Goal: Task Accomplishment & Management: Complete application form

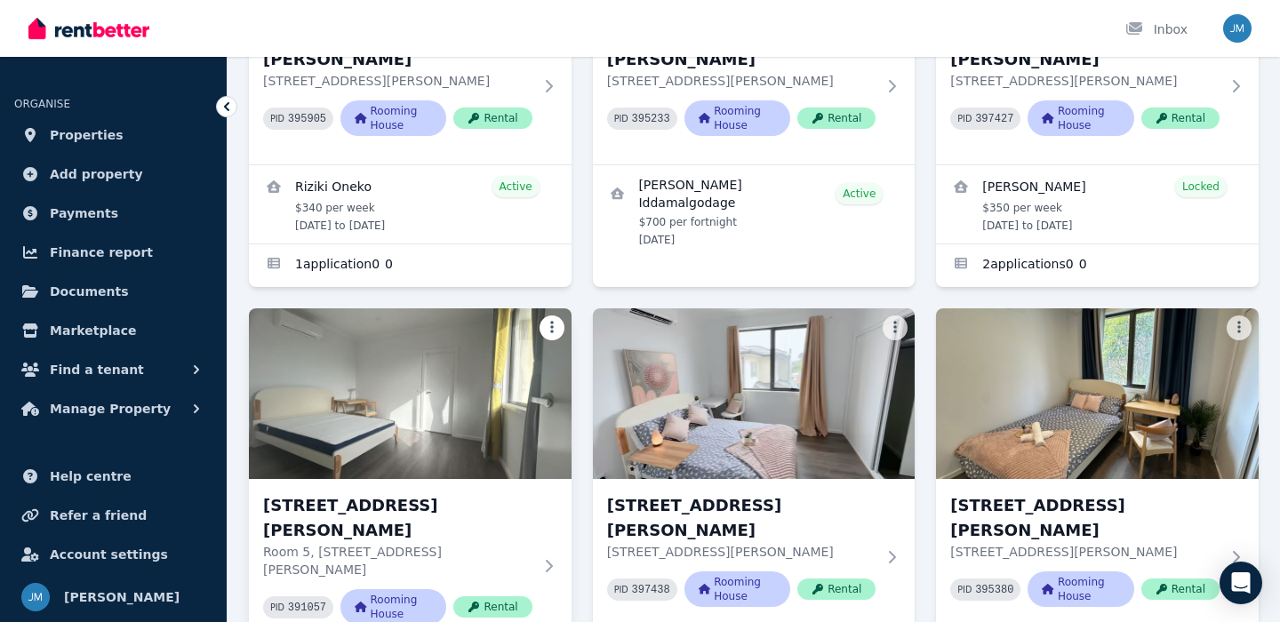
scroll to position [362, 0]
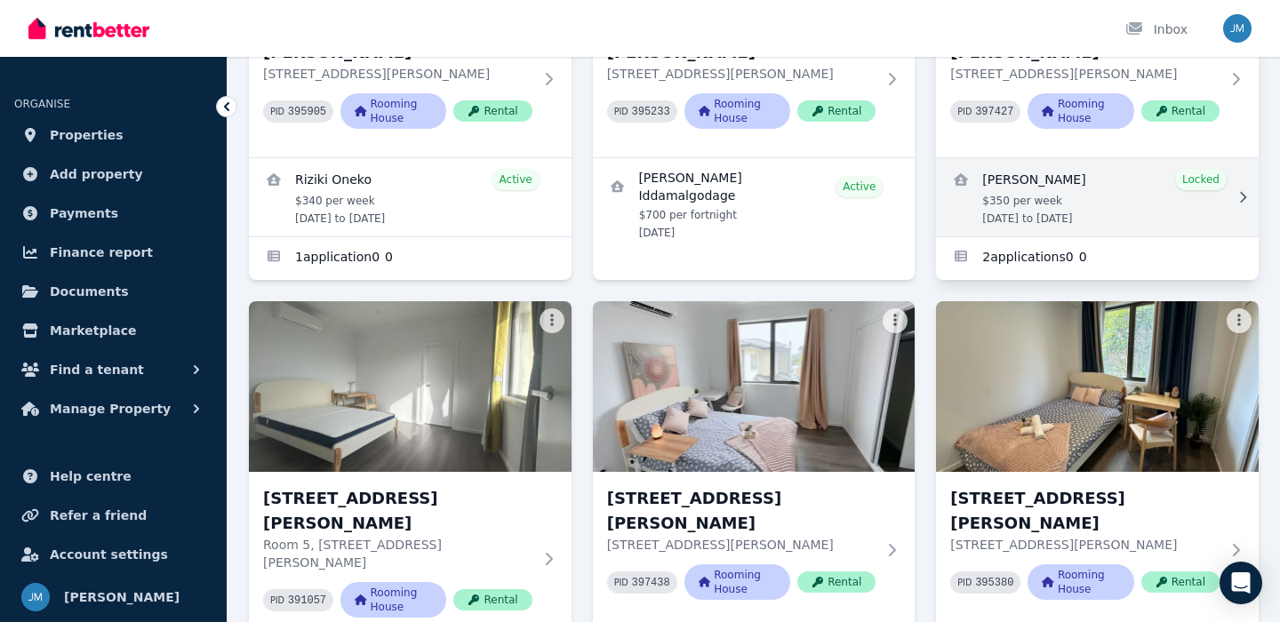
click at [1050, 195] on link "View details for Santiago Viveros" at bounding box center [1097, 197] width 323 height 78
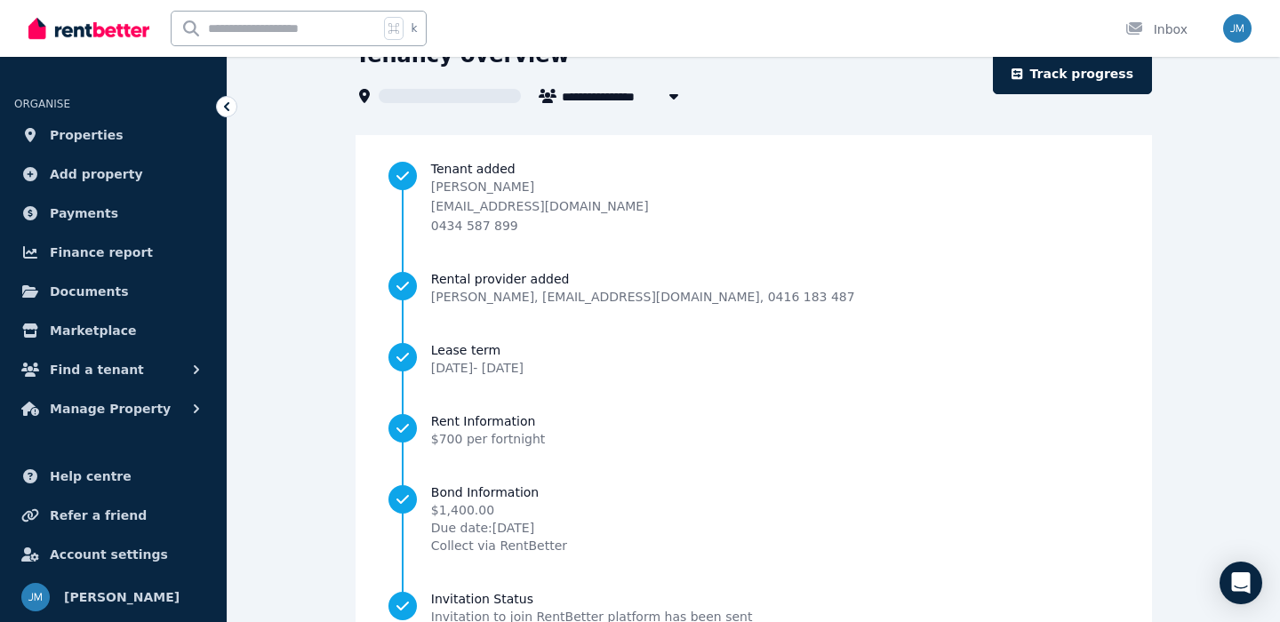
scroll to position [213, 0]
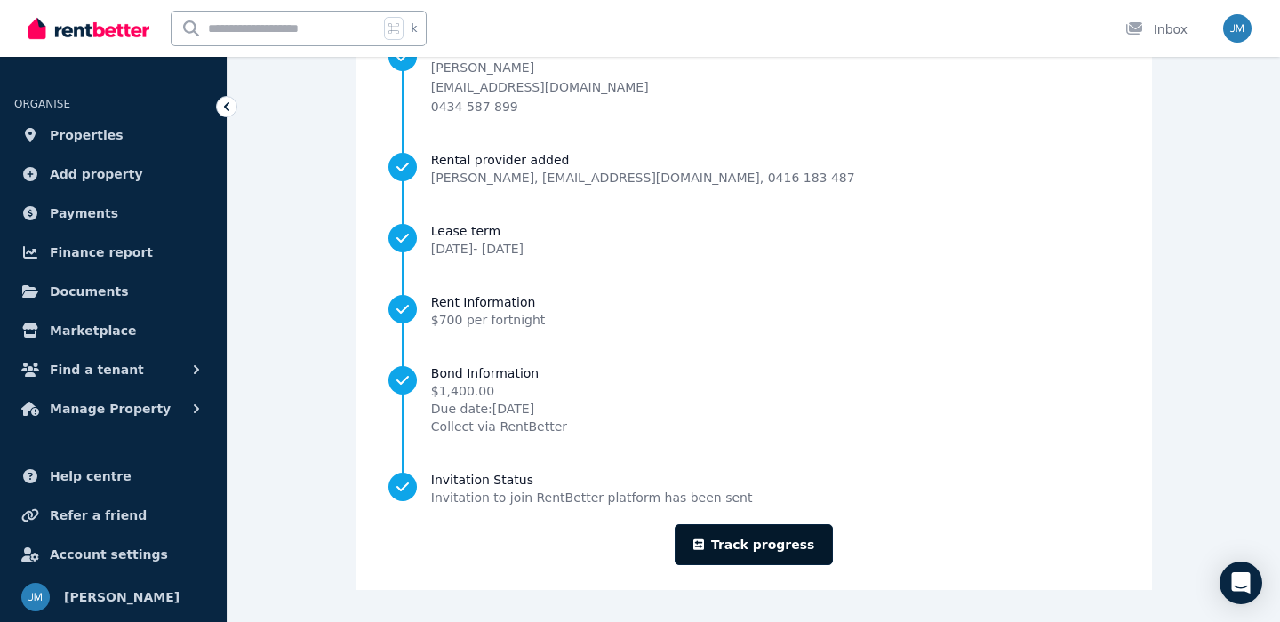
click at [747, 534] on link "Track progress" at bounding box center [754, 545] width 159 height 41
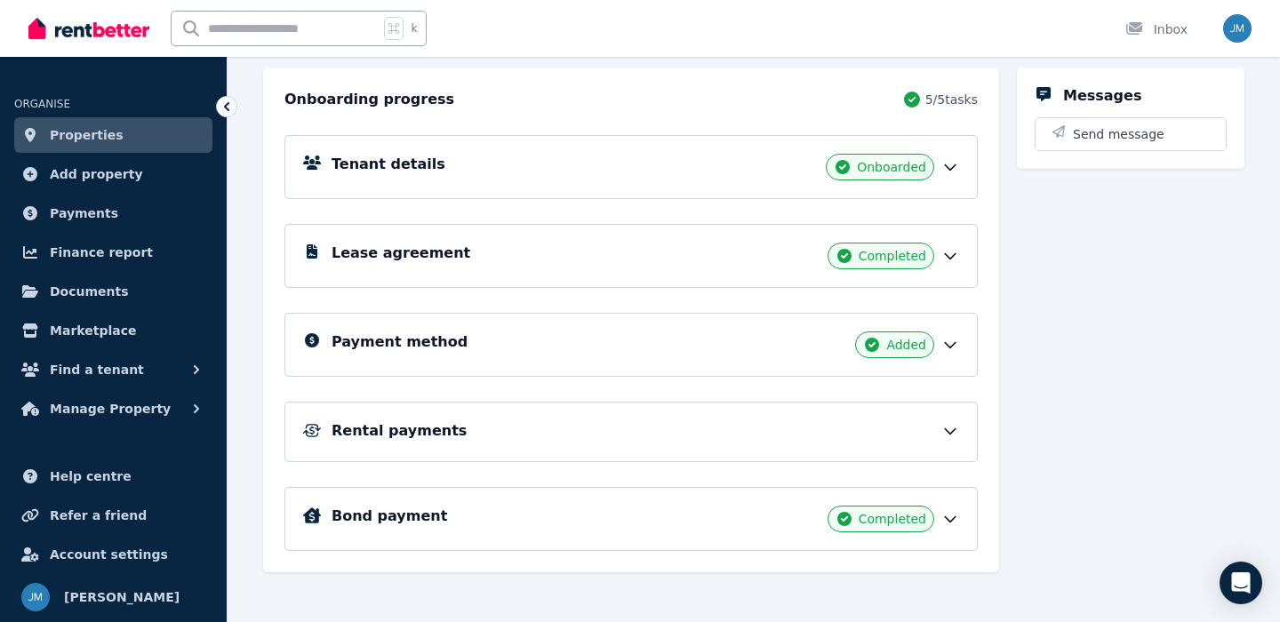
scroll to position [201, 0]
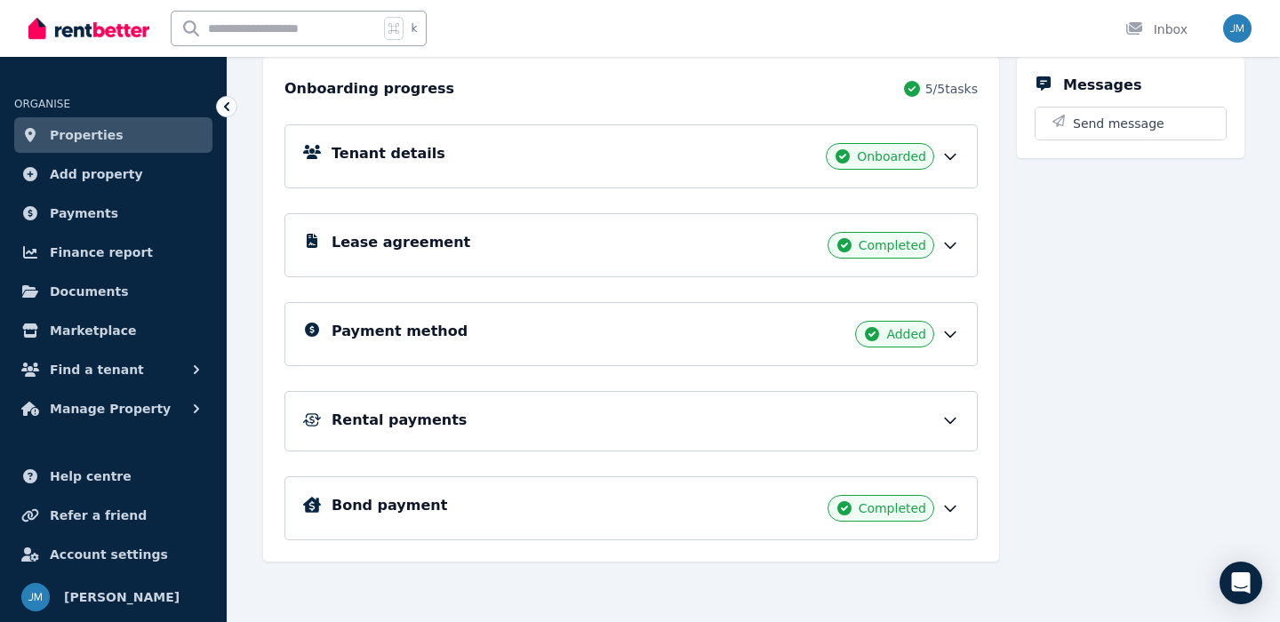
click at [837, 429] on div "Rental payments" at bounding box center [646, 420] width 628 height 21
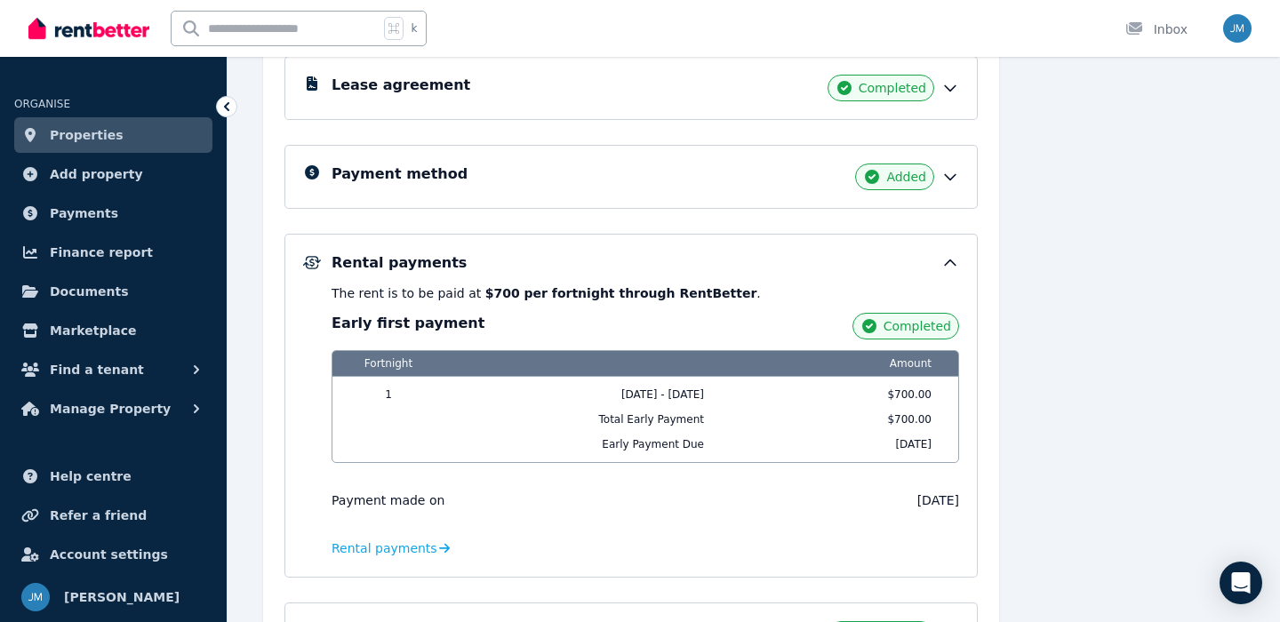
scroll to position [372, 0]
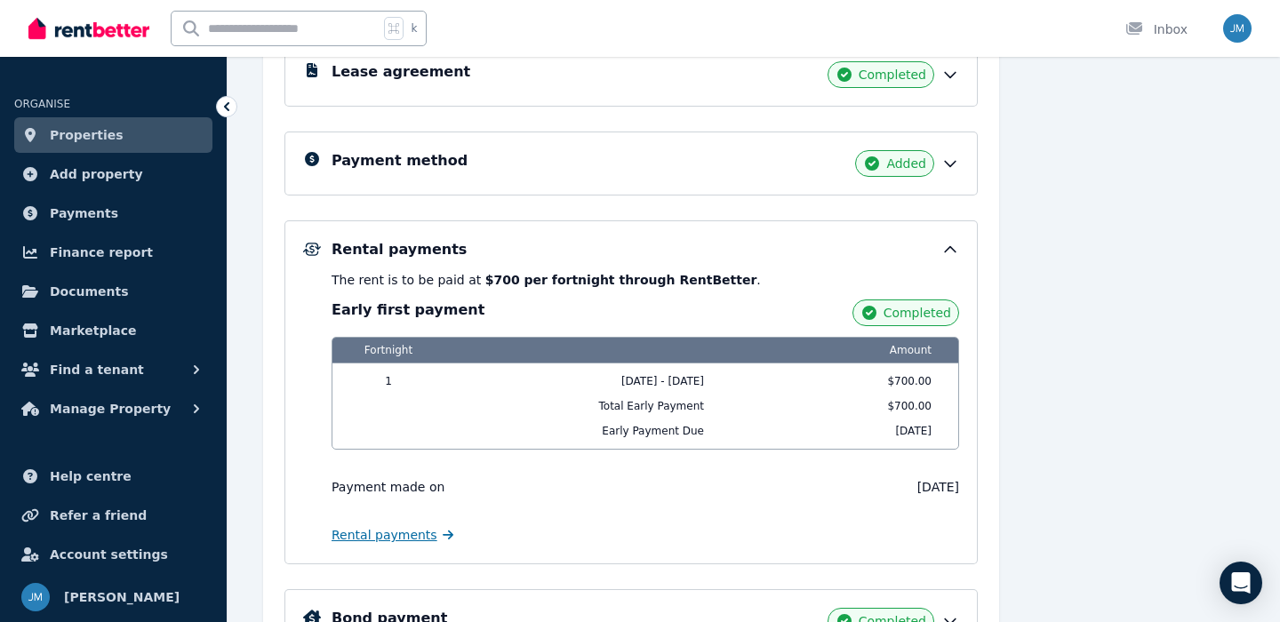
click at [368, 536] on span "Rental payments" at bounding box center [385, 535] width 106 height 18
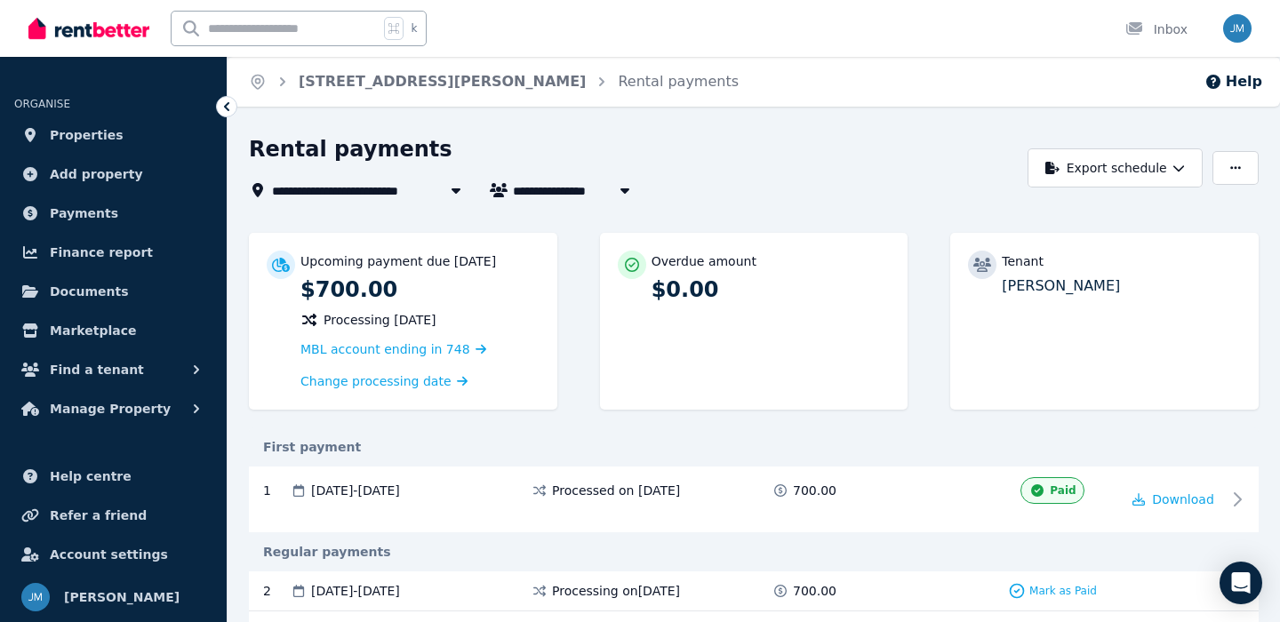
scroll to position [54, 0]
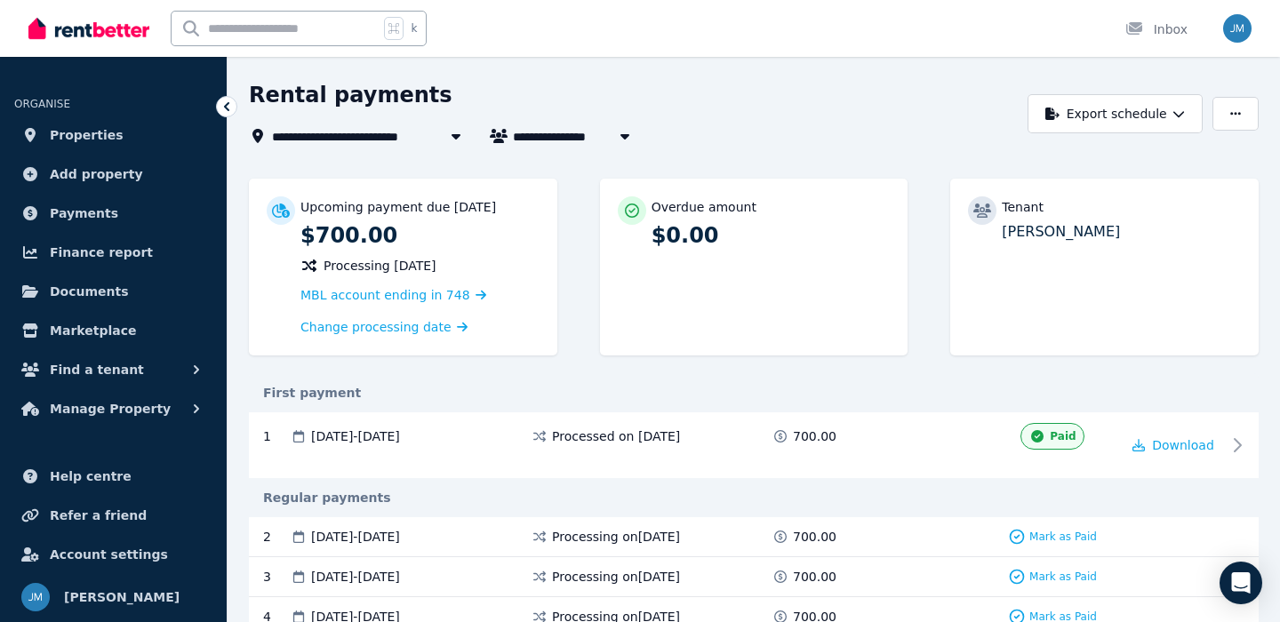
click at [285, 141] on span "[STREET_ADDRESS][PERSON_NAME]" at bounding box center [401, 135] width 259 height 21
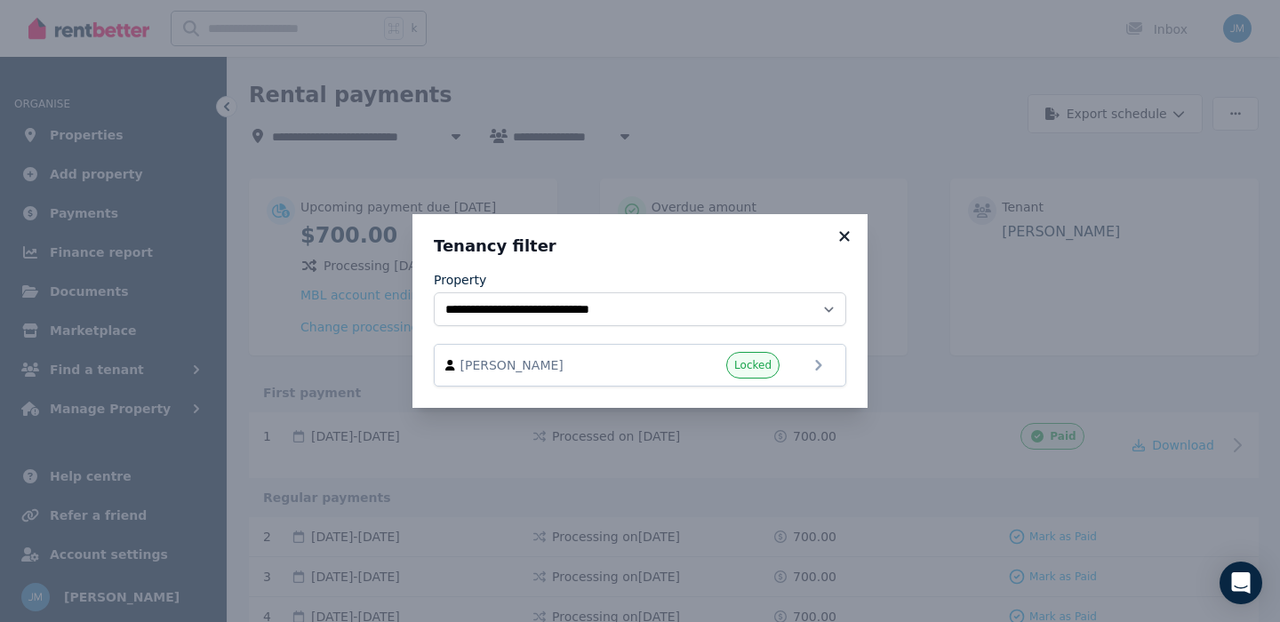
click at [849, 234] on icon at bounding box center [845, 237] width 18 height 16
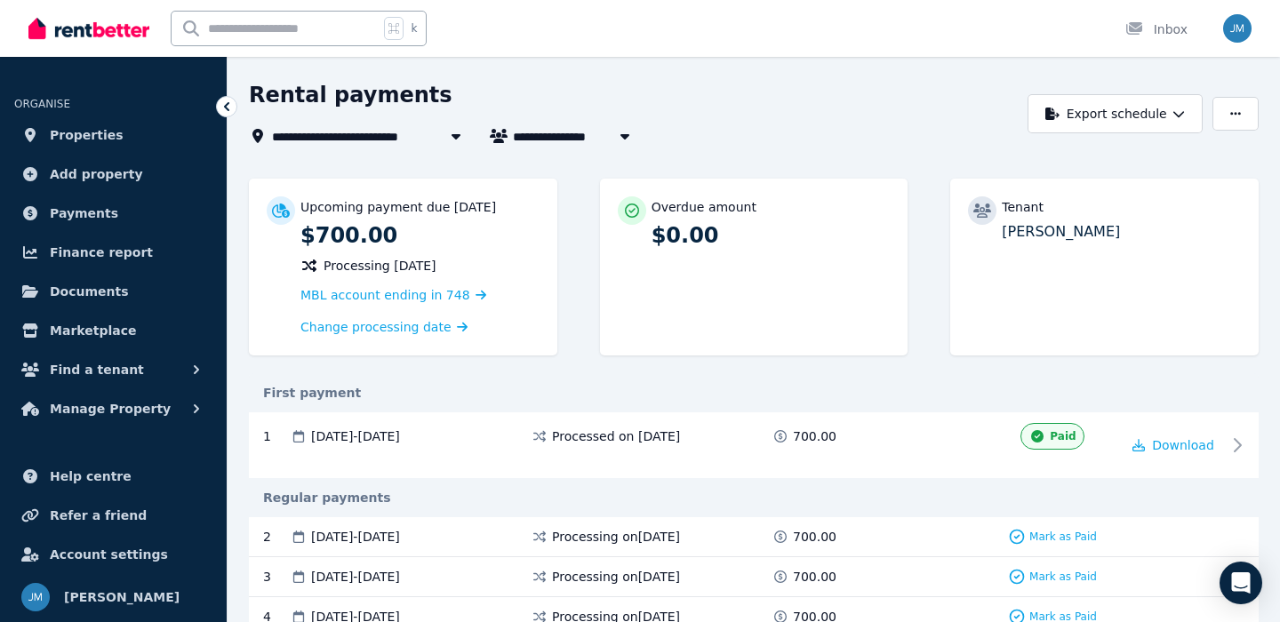
click at [224, 108] on icon at bounding box center [227, 107] width 18 height 18
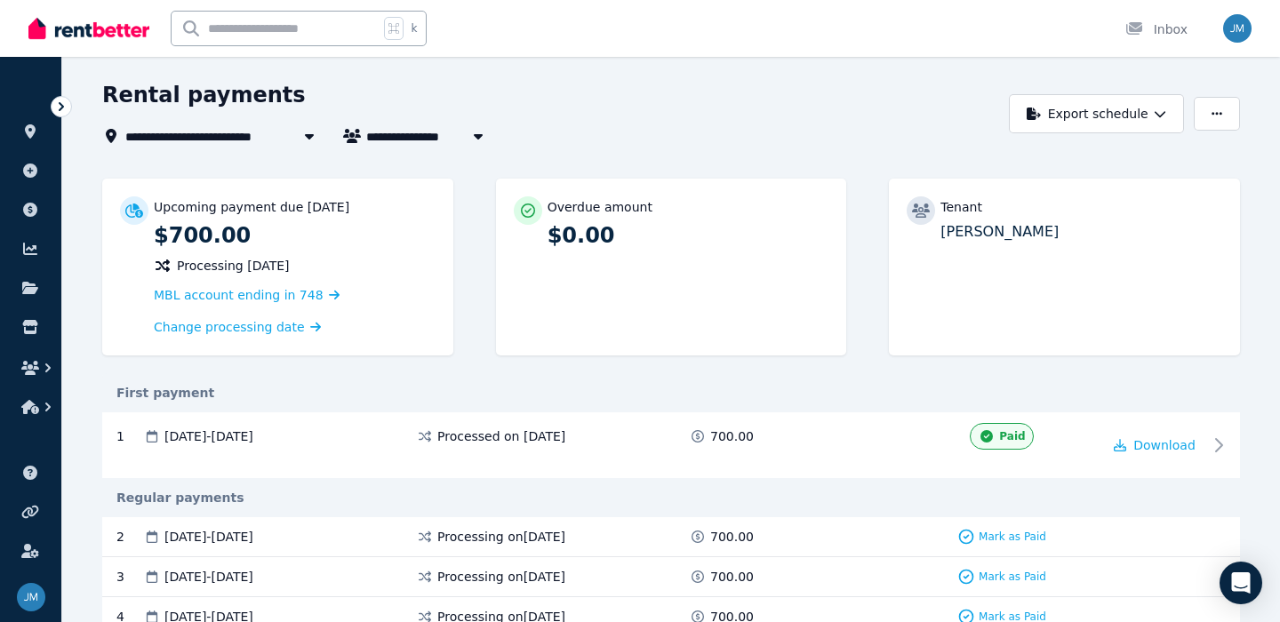
click at [58, 101] on icon at bounding box center [61, 107] width 18 height 18
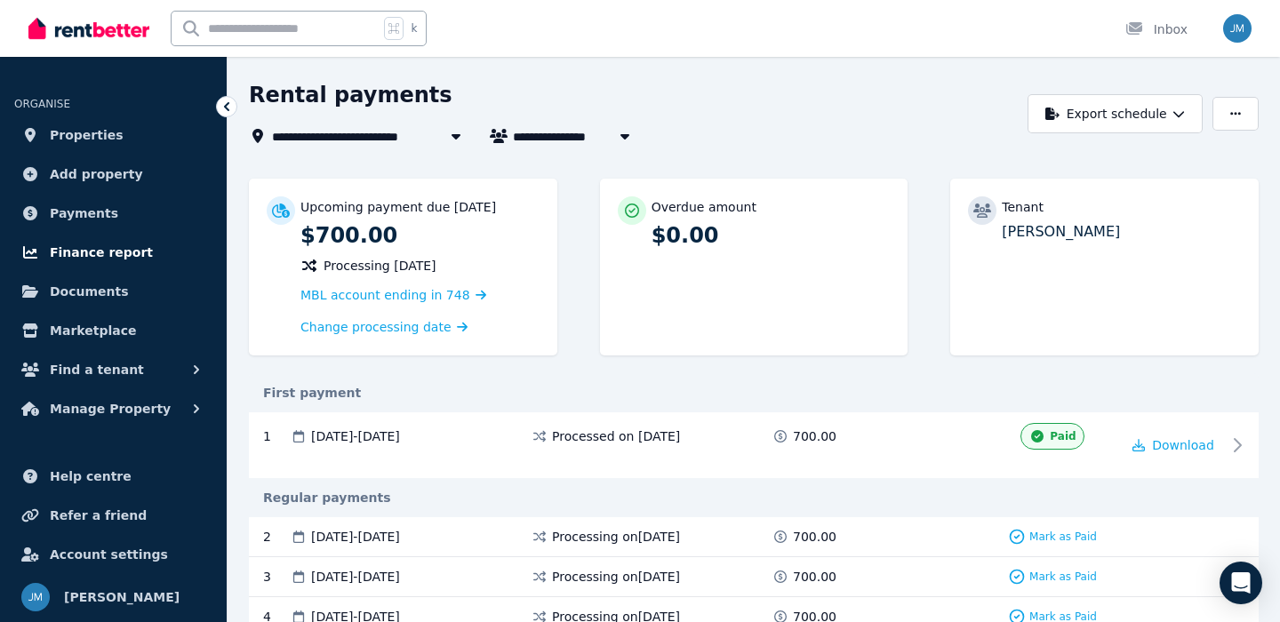
click at [87, 256] on span "Finance report" at bounding box center [101, 252] width 103 height 21
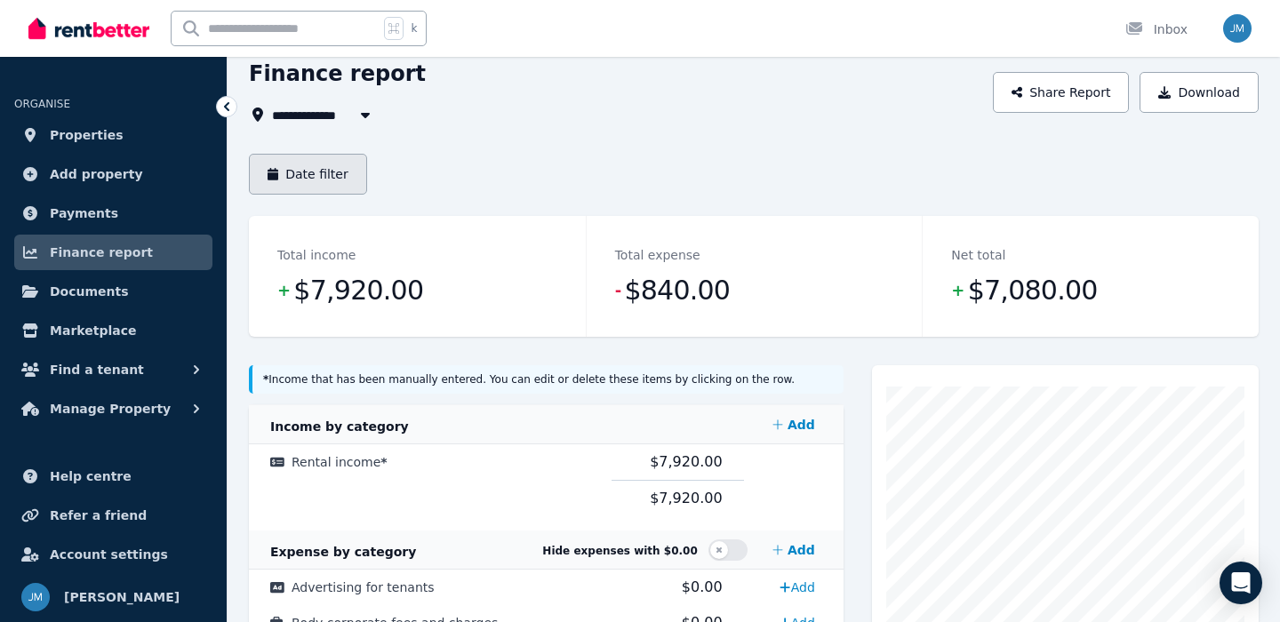
scroll to position [59, 0]
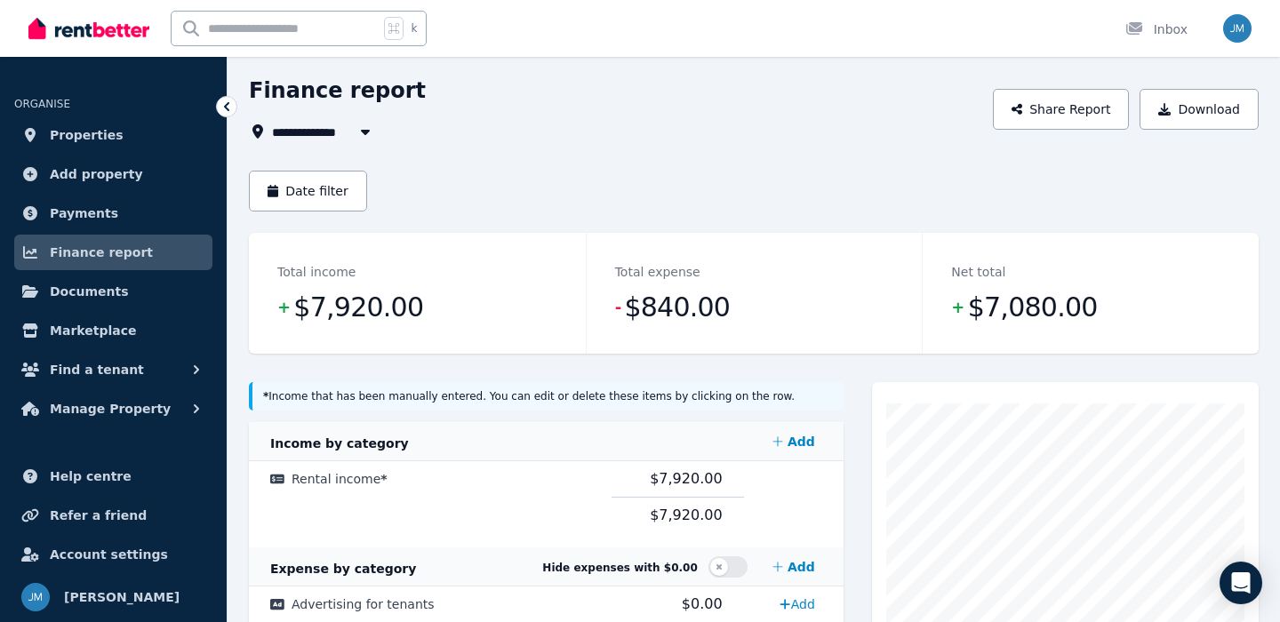
click at [345, 139] on span "All Properties" at bounding box center [329, 131] width 115 height 21
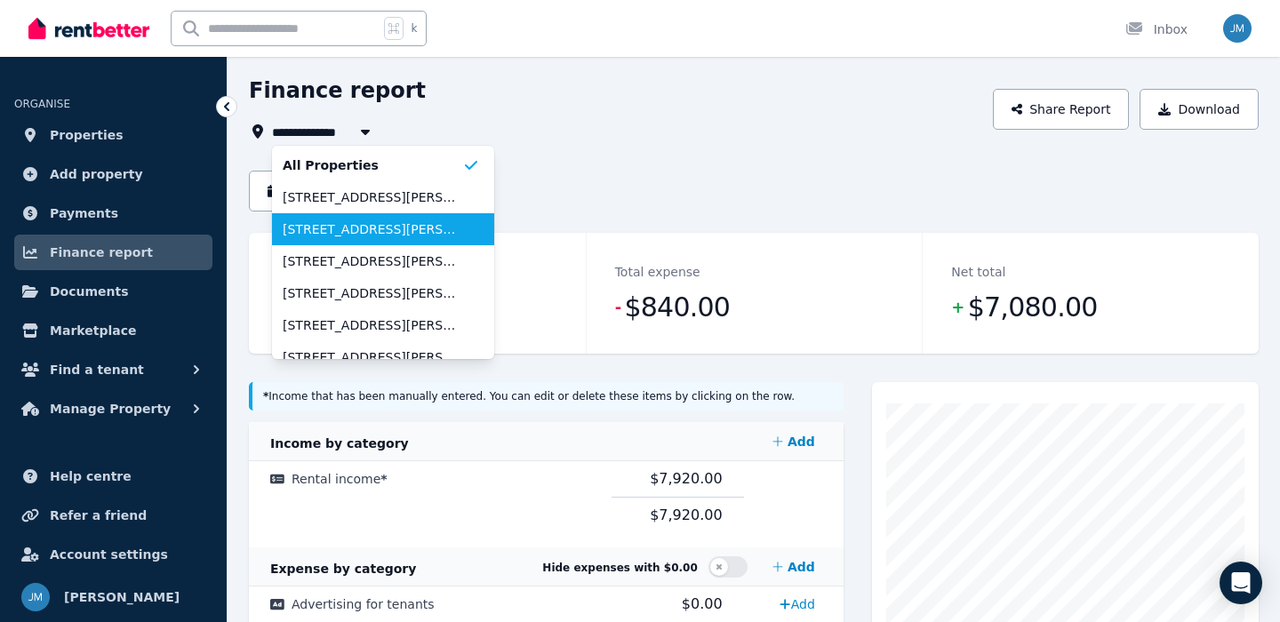
click at [349, 235] on span "[STREET_ADDRESS][PERSON_NAME]" at bounding box center [373, 230] width 180 height 18
type input "**********"
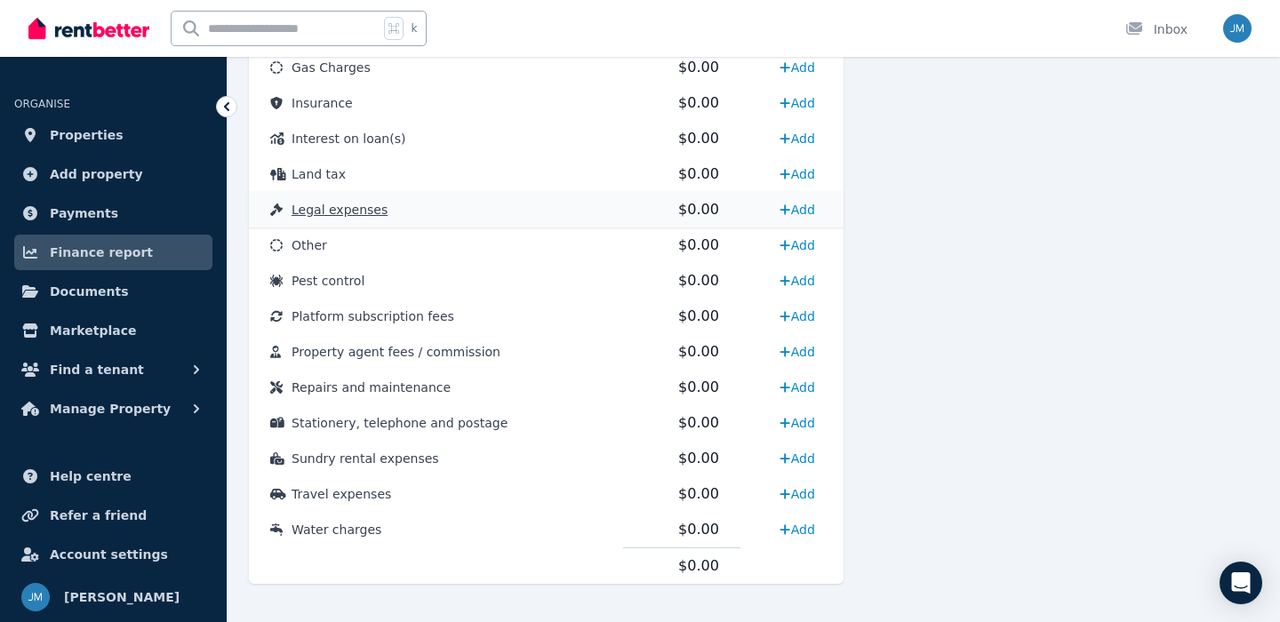
scroll to position [935, 0]
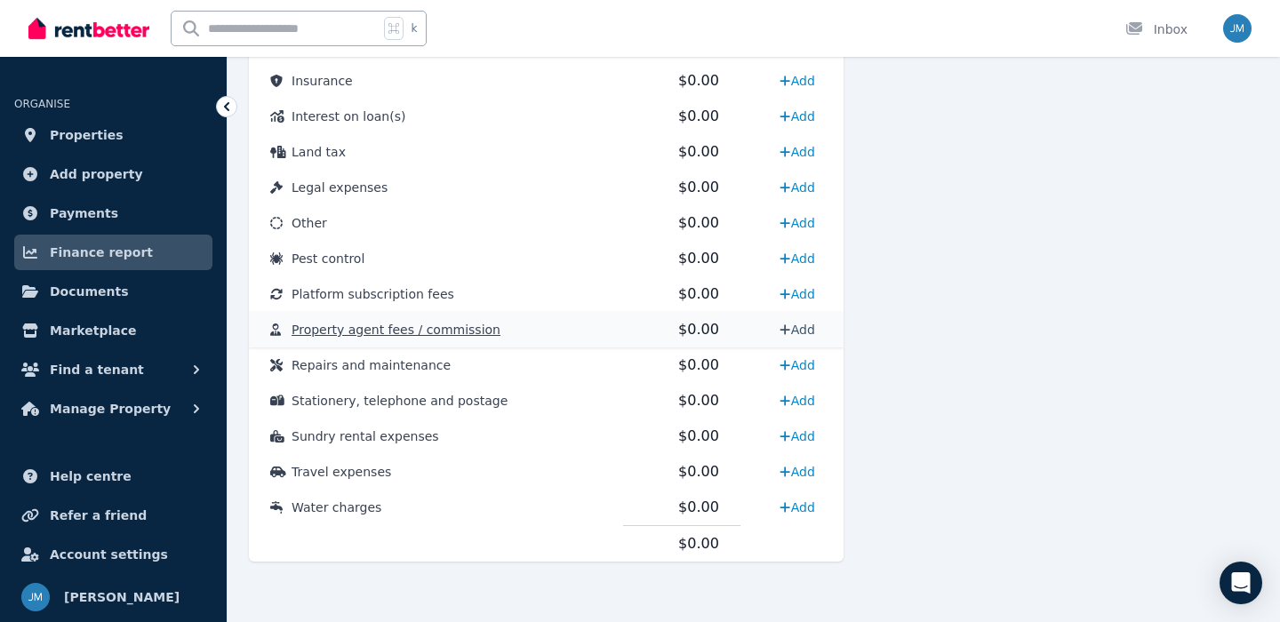
click at [798, 328] on link "Add" at bounding box center [797, 330] width 49 height 28
select select "**********"
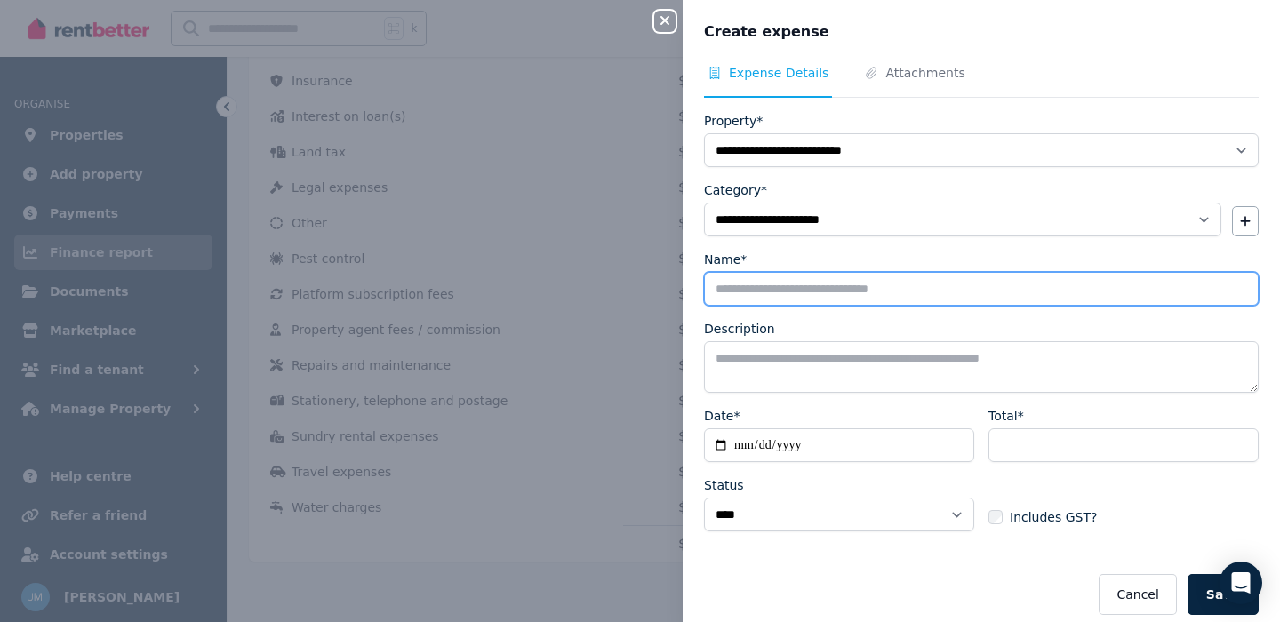
click at [782, 299] on input "Name*" at bounding box center [981, 289] width 555 height 34
type input "*********"
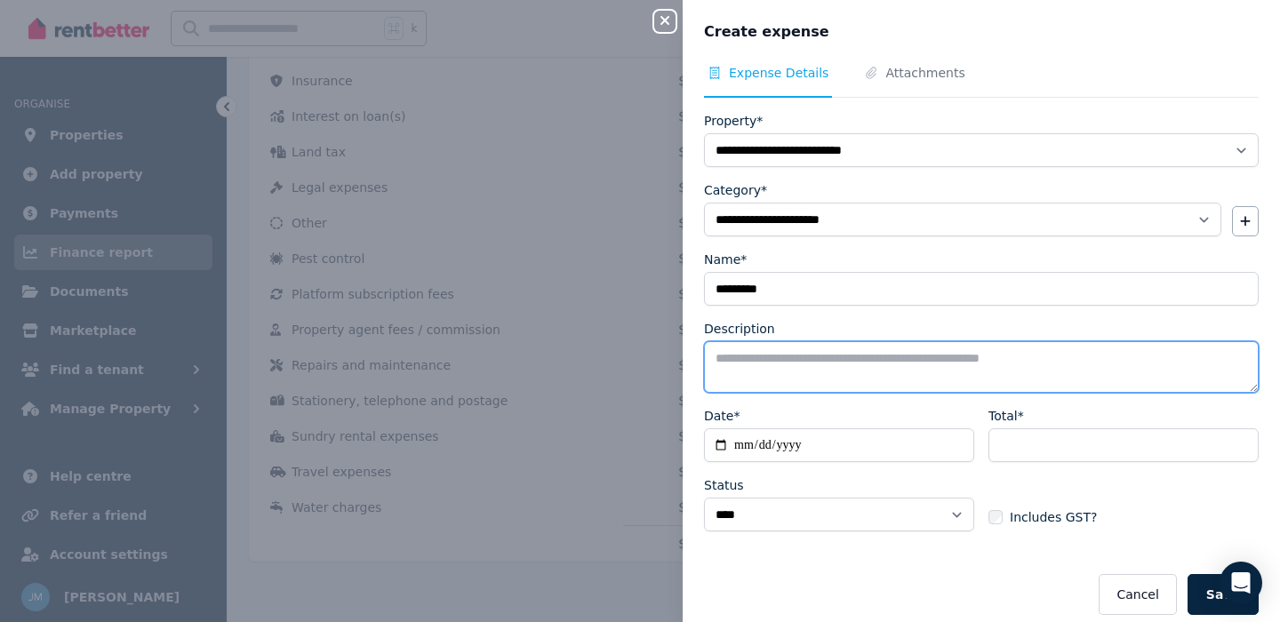
click at [781, 370] on textarea "Description" at bounding box center [981, 367] width 555 height 52
type textarea "*"
click at [871, 359] on textarea "**********" at bounding box center [981, 367] width 555 height 52
type textarea "**********"
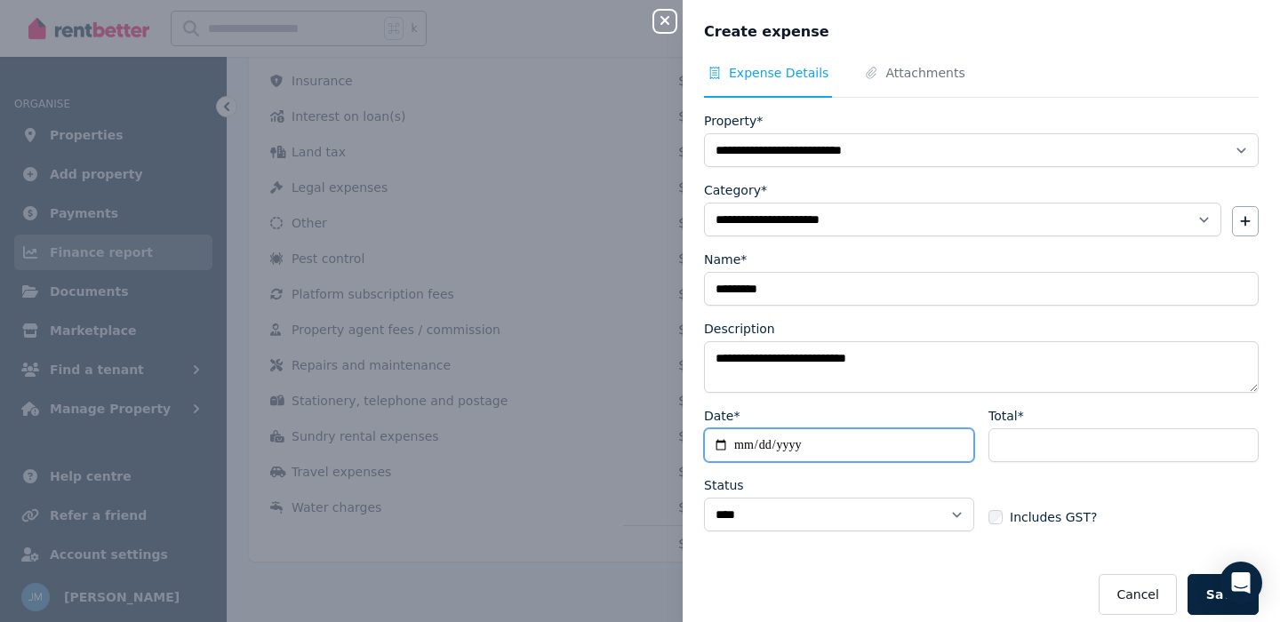
click at [805, 452] on input "Date*" at bounding box center [839, 446] width 270 height 34
click at [737, 445] on input "Date*" at bounding box center [839, 446] width 270 height 34
type input "**********"
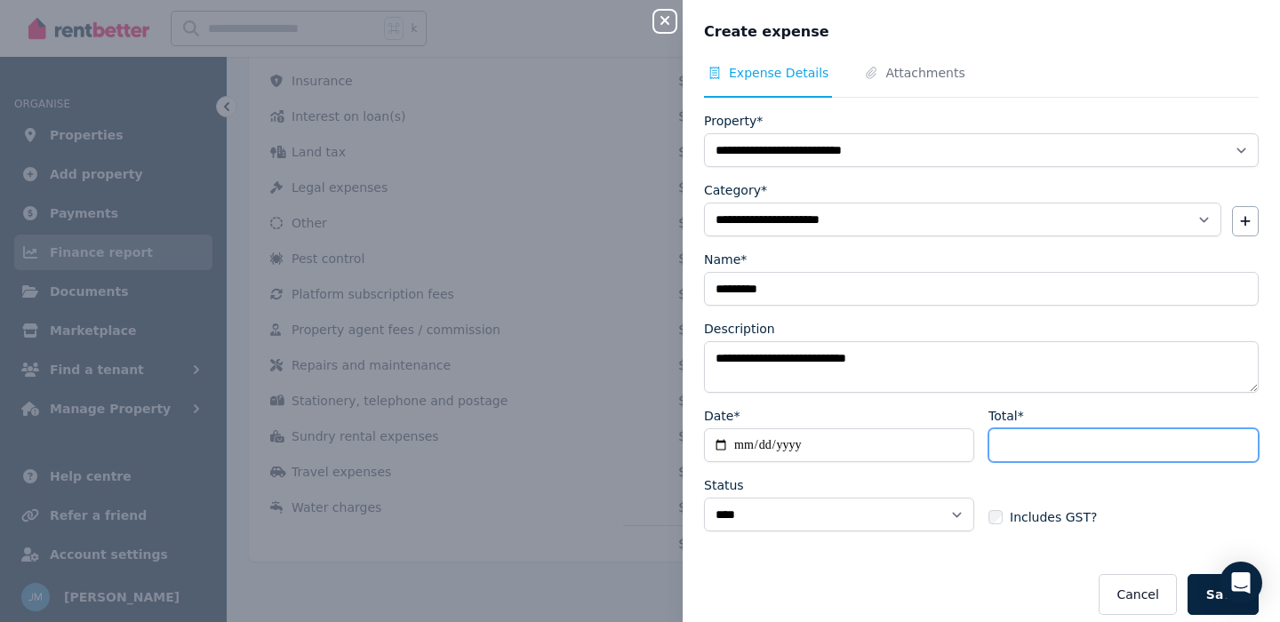
click at [1043, 435] on input "Total*" at bounding box center [1124, 446] width 270 height 34
type input "*"
type input "**"
click at [1037, 555] on form "**********" at bounding box center [981, 363] width 555 height 503
click at [1210, 609] on button "Save" at bounding box center [1223, 594] width 71 height 41
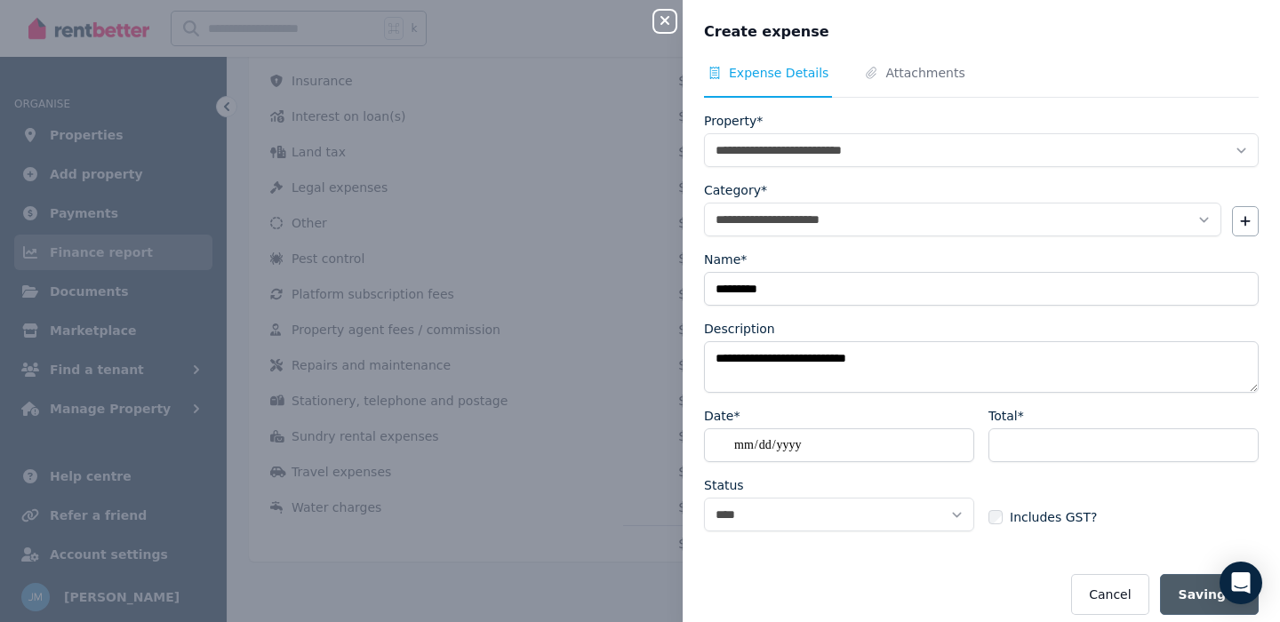
select select
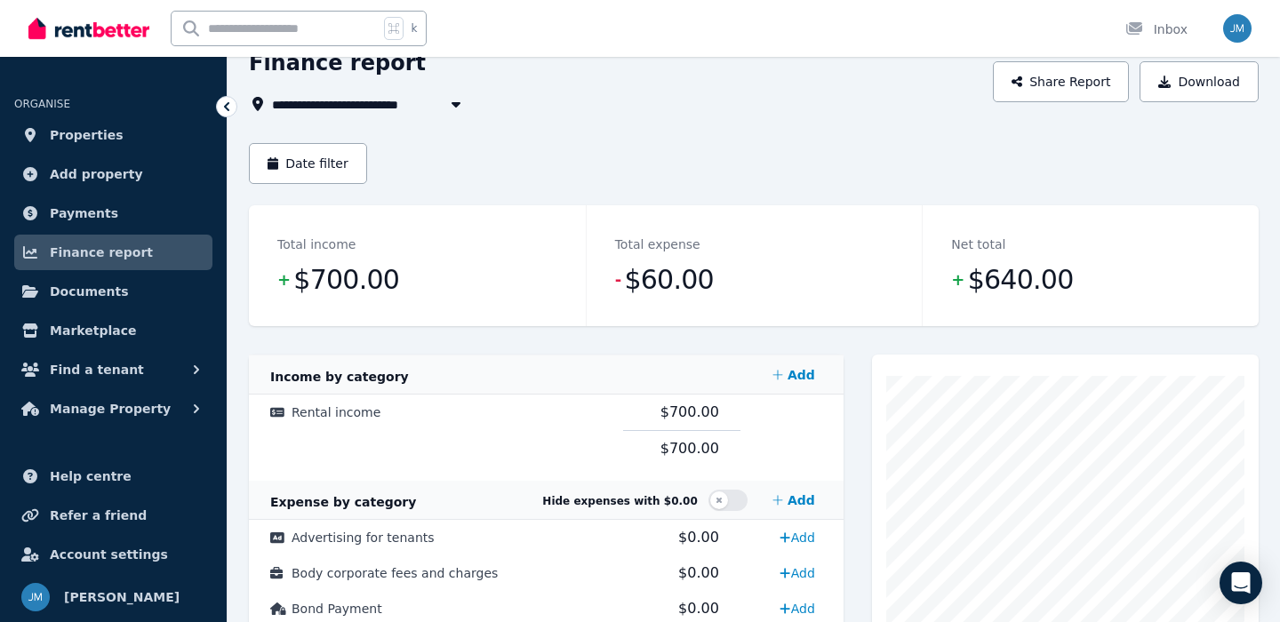
scroll to position [85, 0]
click at [145, 144] on link "Properties" at bounding box center [113, 135] width 198 height 36
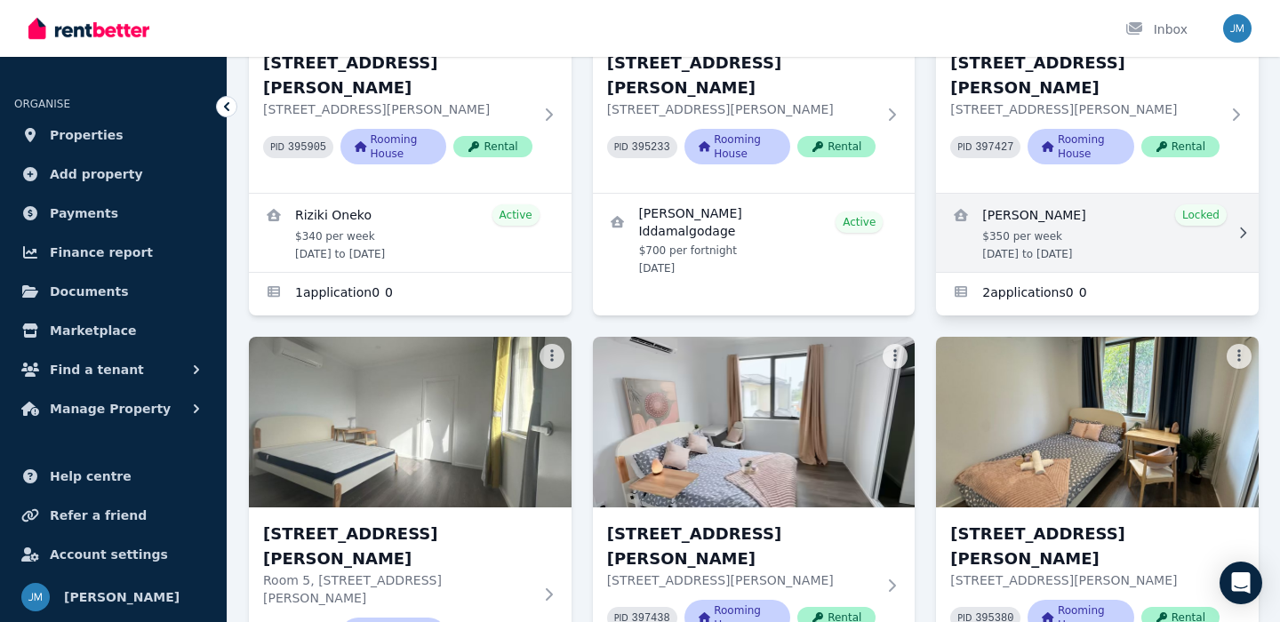
scroll to position [324, 0]
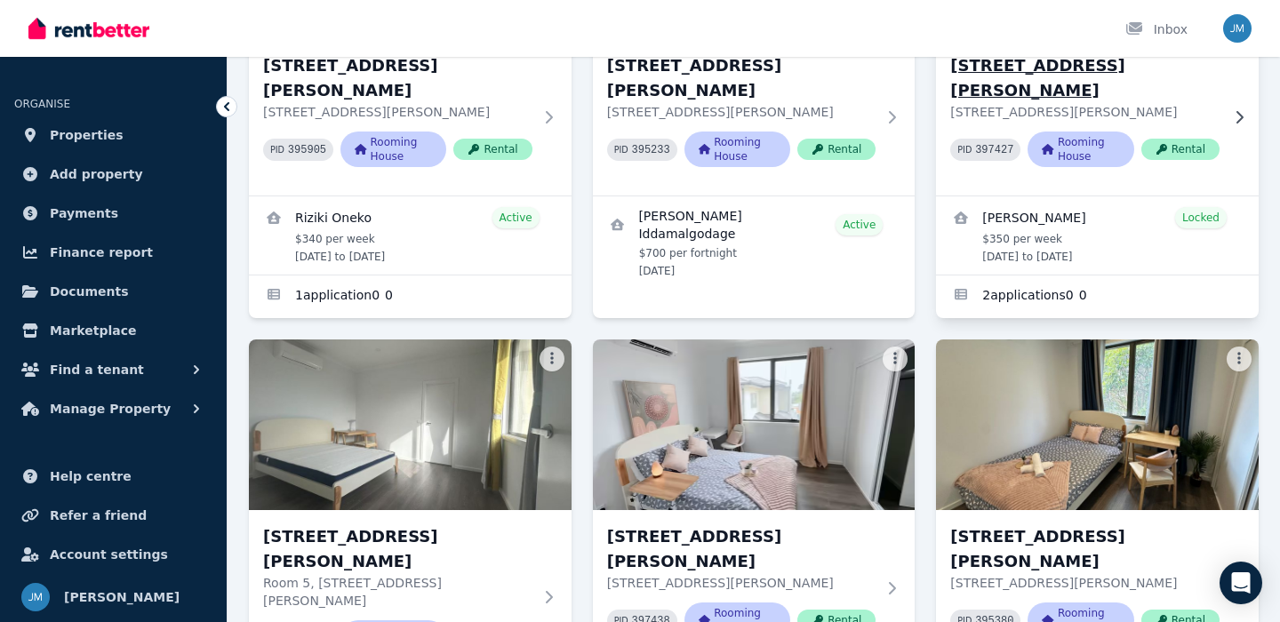
click at [1069, 103] on p "[STREET_ADDRESS][PERSON_NAME]" at bounding box center [1085, 112] width 269 height 18
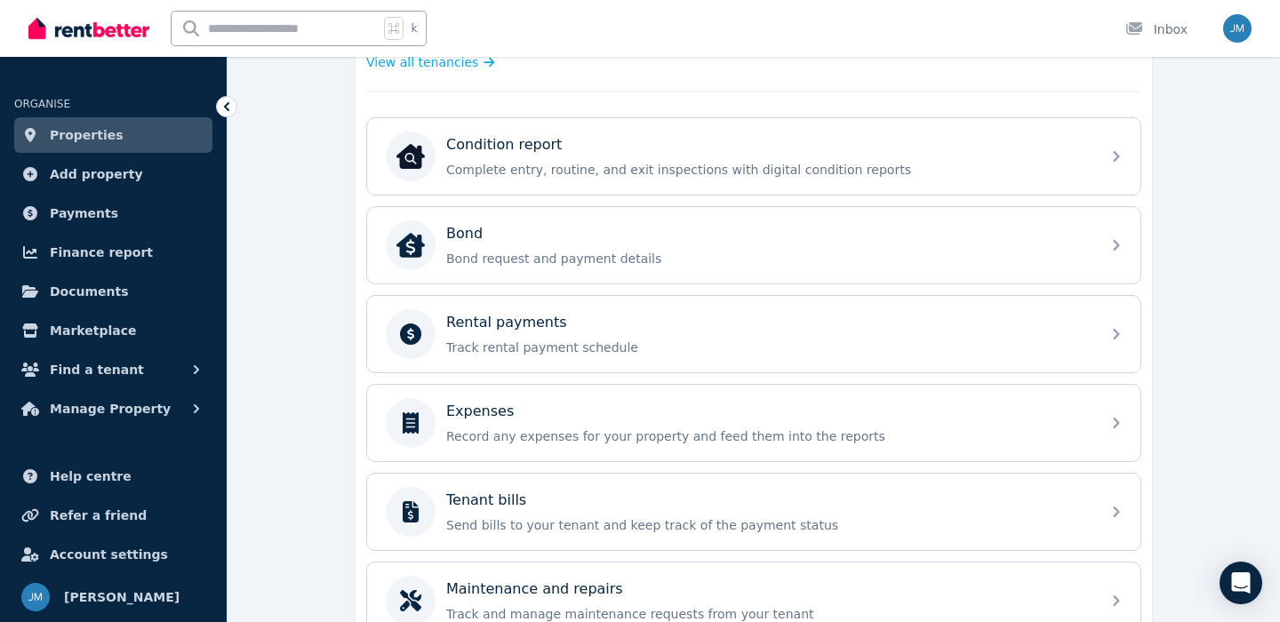
scroll to position [515, 0]
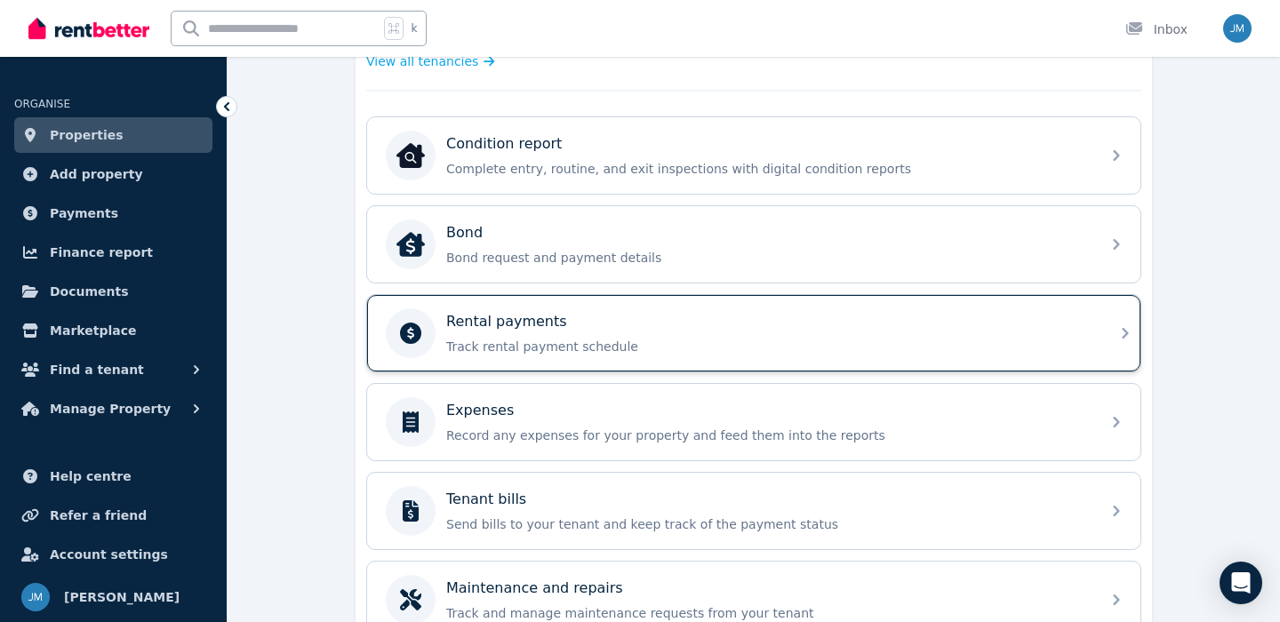
click at [618, 358] on div "Rental payments Track rental payment schedule" at bounding box center [754, 333] width 774 height 76
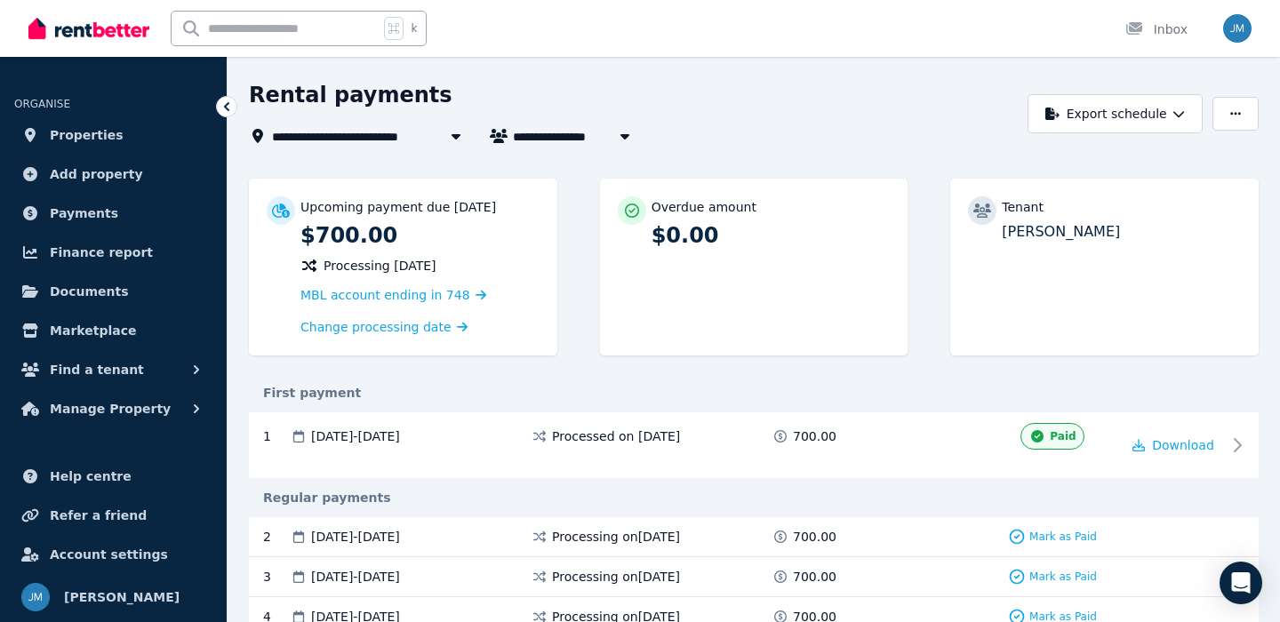
scroll to position [45, 0]
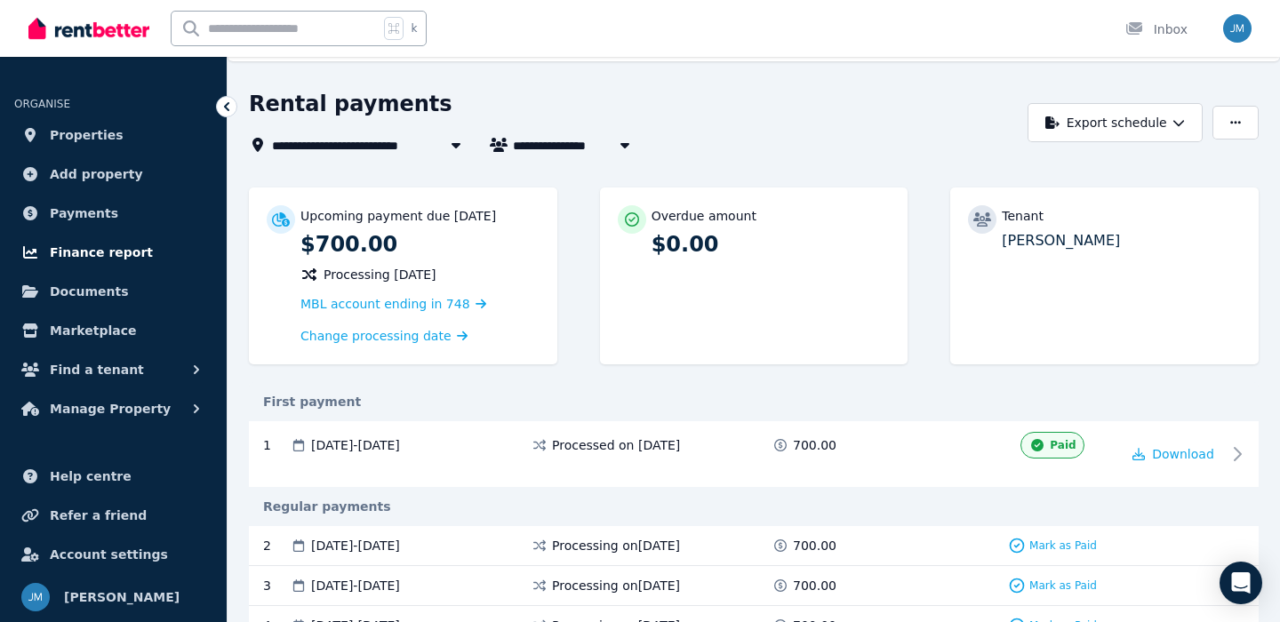
click at [100, 252] on span "Finance report" at bounding box center [101, 252] width 103 height 21
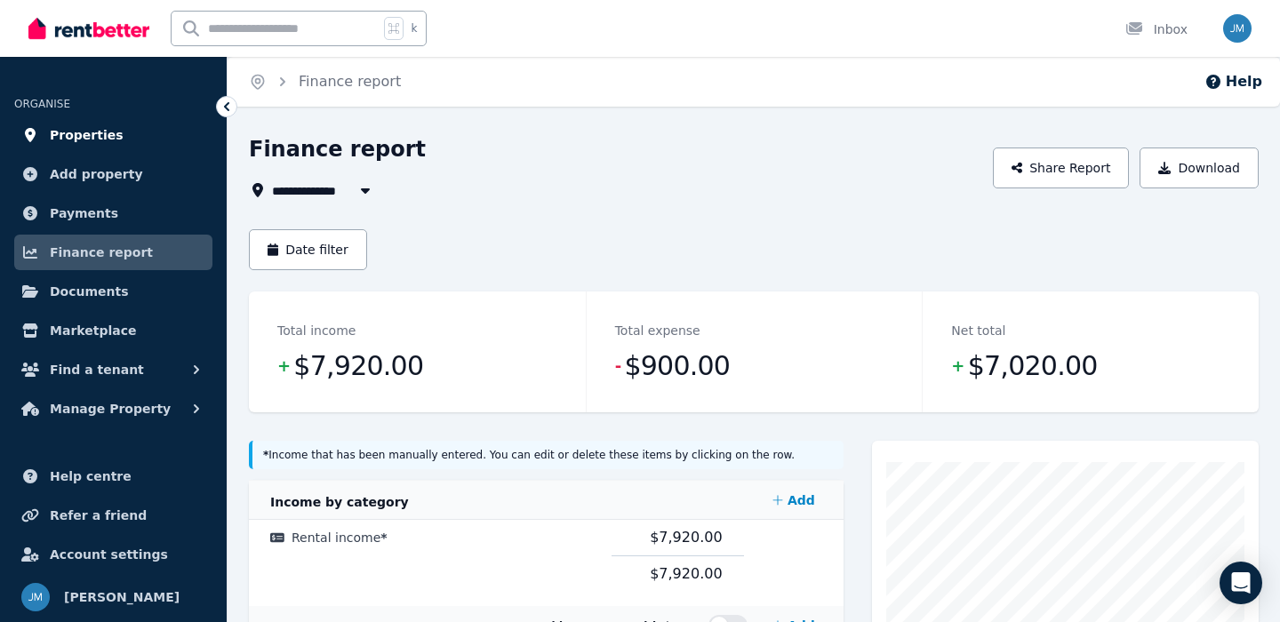
click at [140, 123] on link "Properties" at bounding box center [113, 135] width 198 height 36
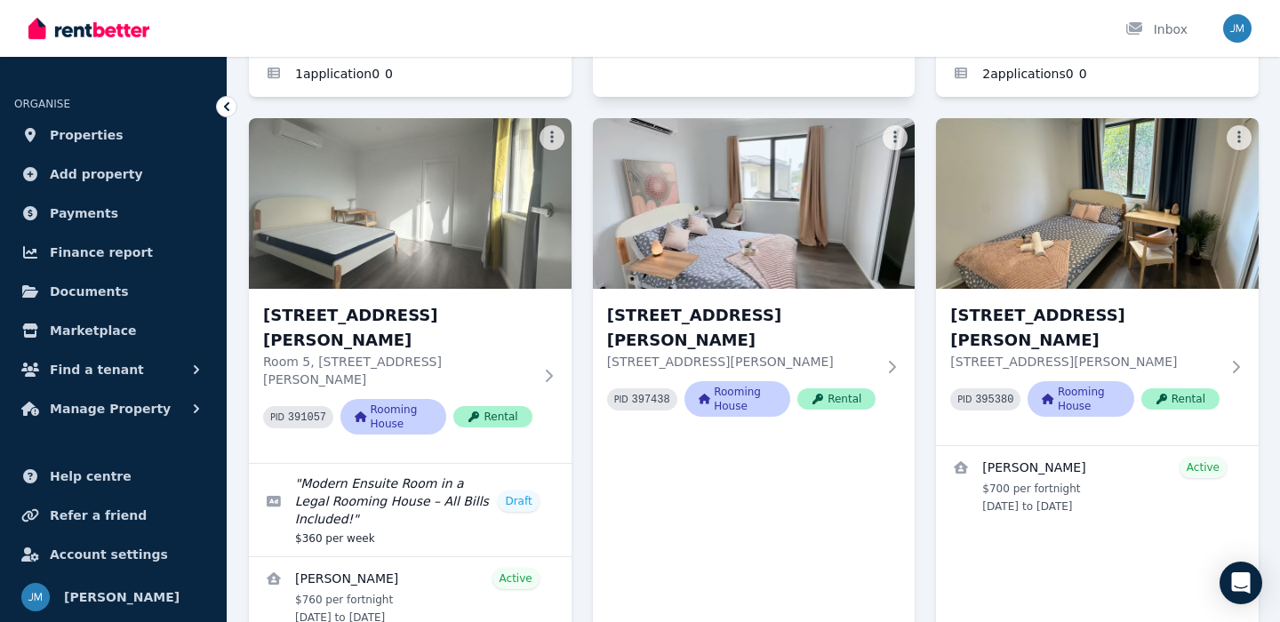
scroll to position [622, 0]
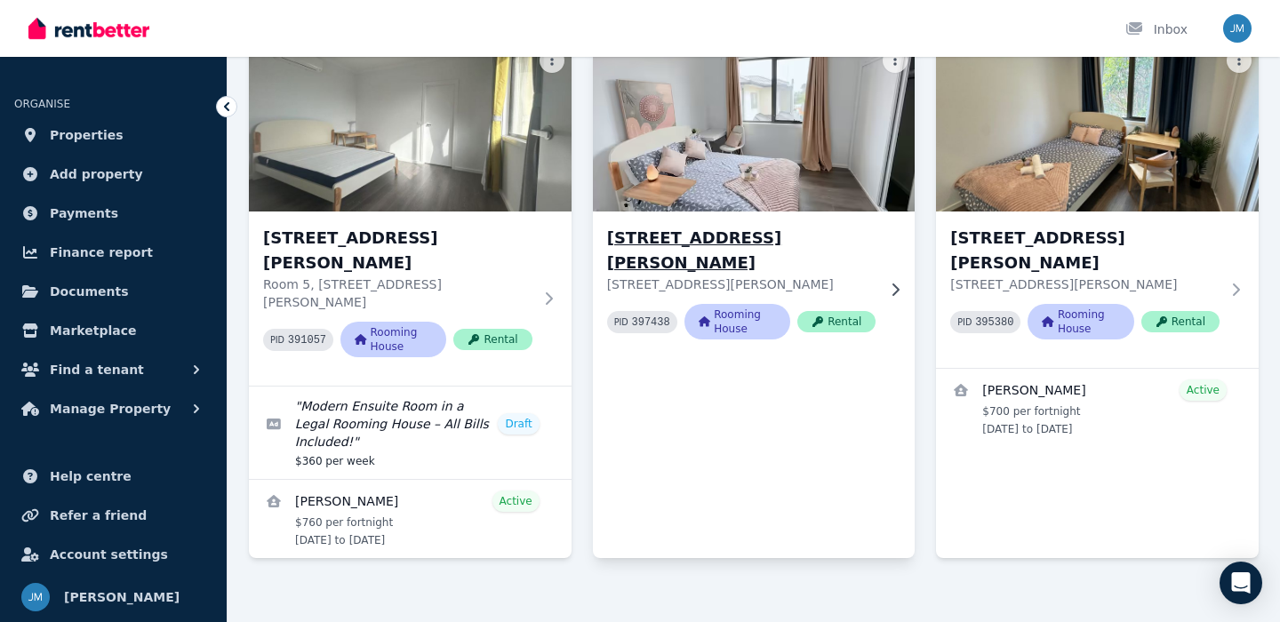
click at [681, 241] on h3 "[STREET_ADDRESS][PERSON_NAME]" at bounding box center [741, 251] width 269 height 50
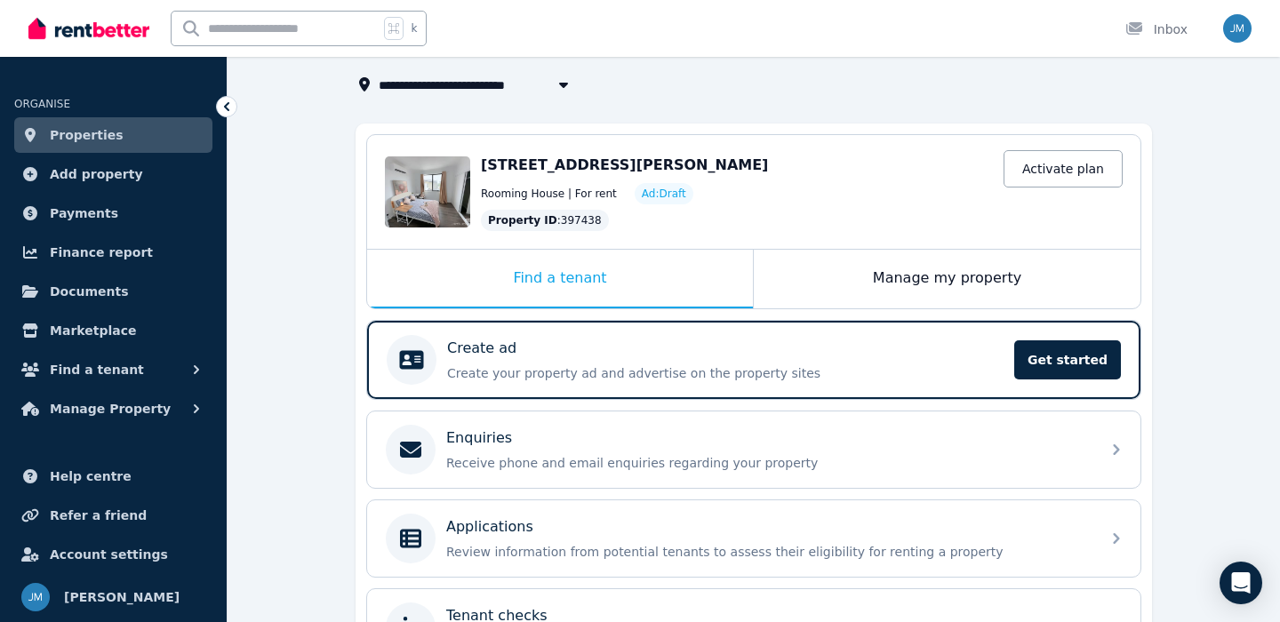
scroll to position [154, 0]
